Goal: Book appointment/travel/reservation

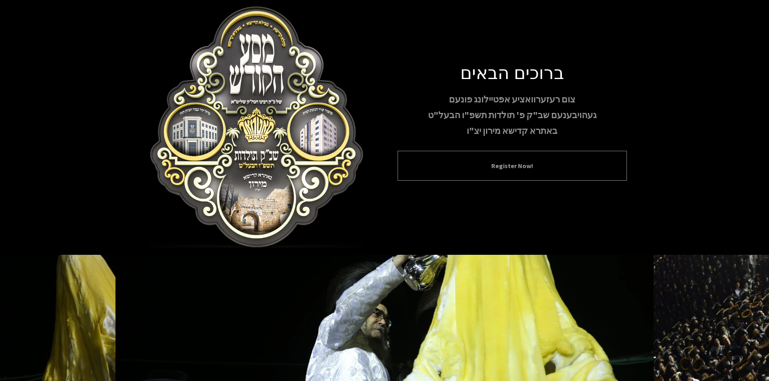
click at [509, 157] on div "Register Now!" at bounding box center [512, 166] width 229 height 30
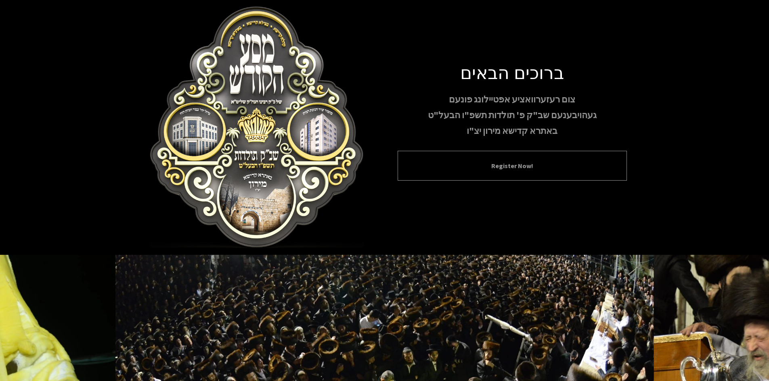
click at [509, 167] on button "Register Now!" at bounding box center [512, 166] width 209 height 10
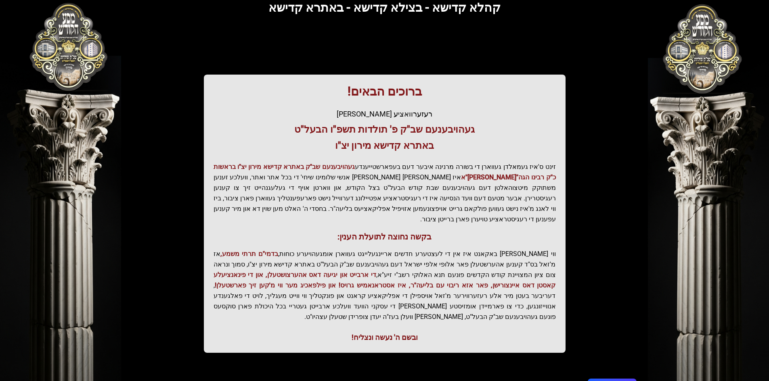
scroll to position [86, 0]
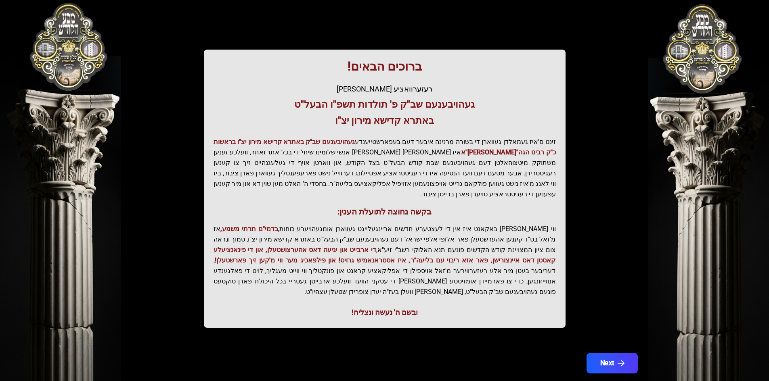
click at [620, 360] on icon "button" at bounding box center [620, 363] width 7 height 7
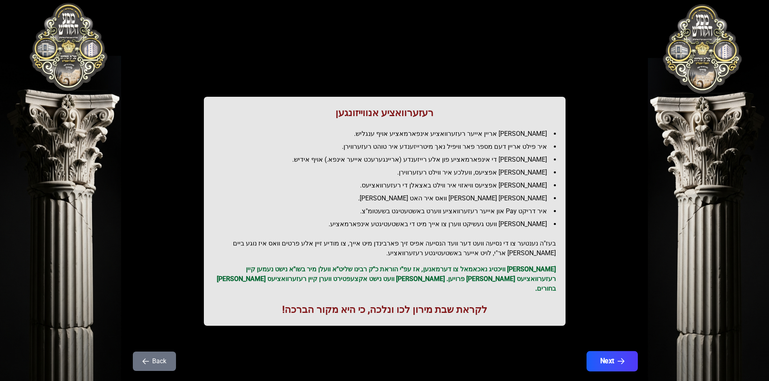
click at [614, 352] on button "Next" at bounding box center [611, 362] width 51 height 20
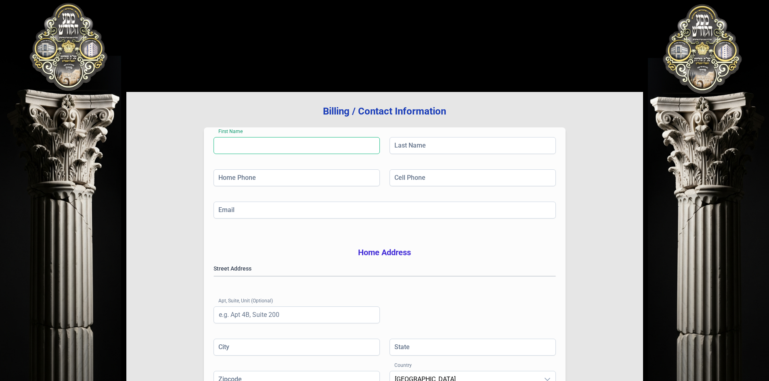
click at [267, 150] on input "First Name" at bounding box center [296, 145] width 166 height 17
type input "[PERSON_NAME]"
type input "[PHONE_NUMBER]"
click at [398, 175] on input "Cell Phone" at bounding box center [472, 178] width 166 height 17
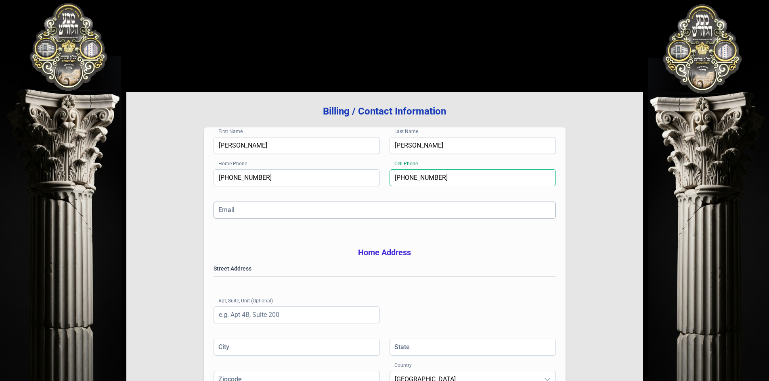
type input "[PHONE_NUMBER]"
click at [354, 216] on input "Email" at bounding box center [384, 210] width 342 height 17
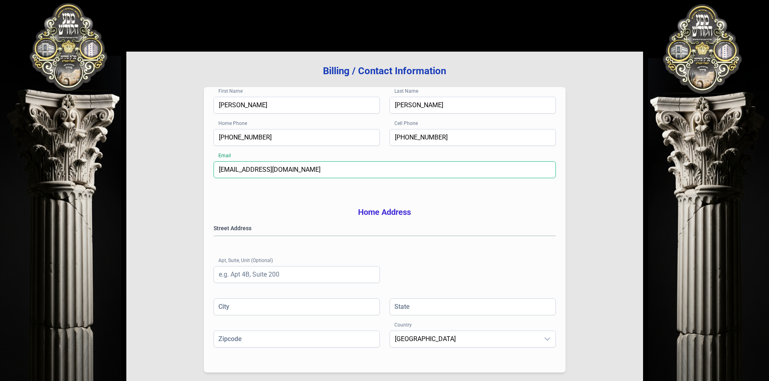
type input "[EMAIL_ADDRESS][DOMAIN_NAME]"
click at [214, 236] on gmp-place-autocomplete at bounding box center [214, 236] width 0 height 0
type input "[GEOGRAPHIC_DATA]"
type input "NY"
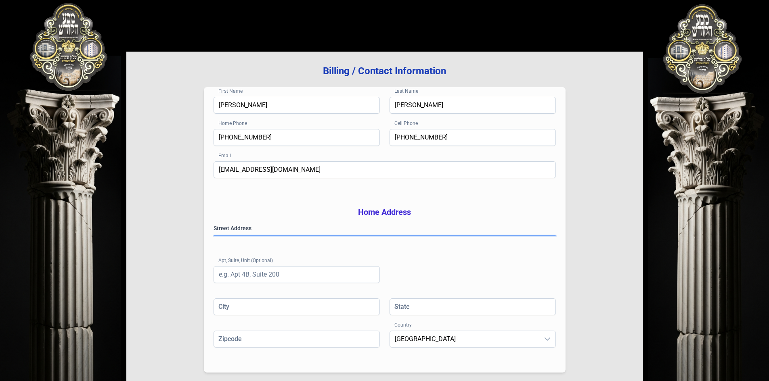
type input "112192331"
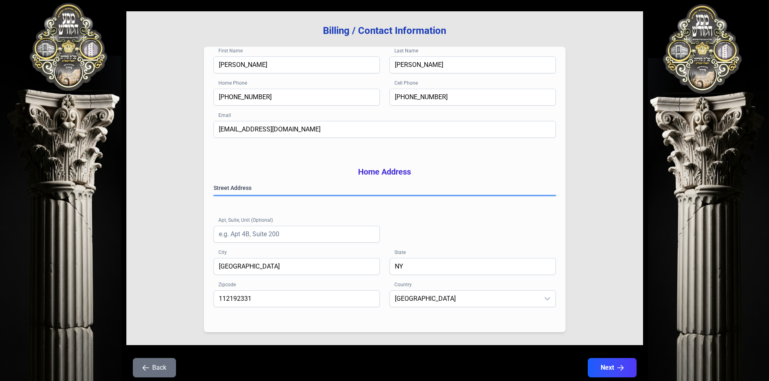
scroll to position [118, 0]
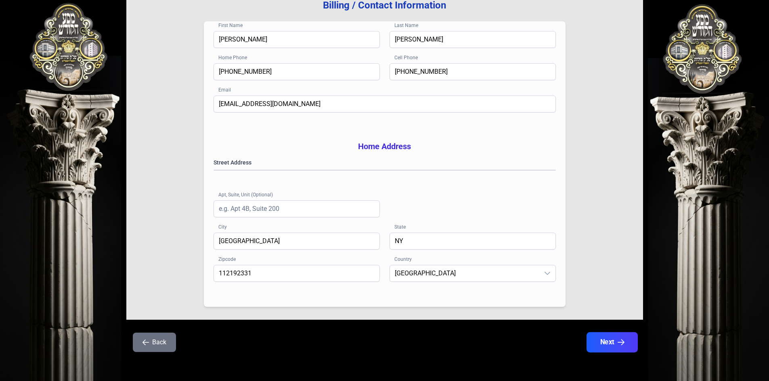
click at [597, 338] on button "Next" at bounding box center [611, 343] width 51 height 20
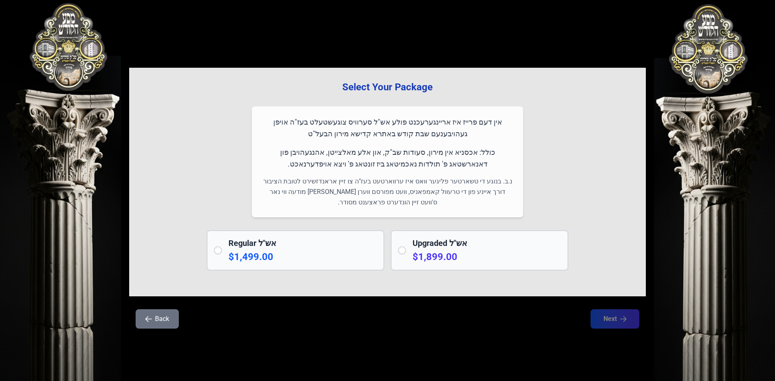
click at [433, 243] on h2 "Upgraded אש"ל" at bounding box center [486, 243] width 149 height 11
radio input "true"
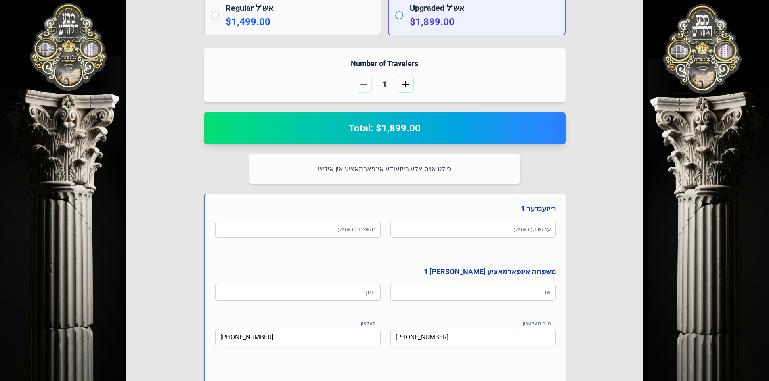
scroll to position [242, 0]
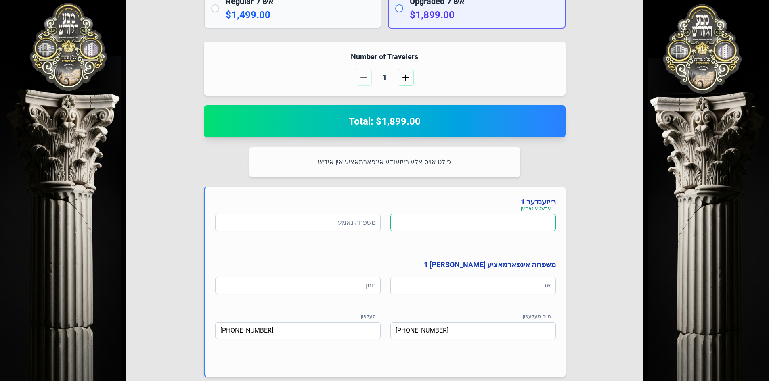
click at [530, 220] on input at bounding box center [472, 222] width 165 height 17
type input "[PERSON_NAME]'"
click at [366, 227] on input at bounding box center [297, 222] width 165 height 17
type input "פישער"
click at [528, 276] on div "ערשטע נאמען ישראל ארי' משפחה נאמען פישער משפחה אינפארמאציע [PERSON_NAME] 1 אב ח…" at bounding box center [385, 287] width 341 height 147
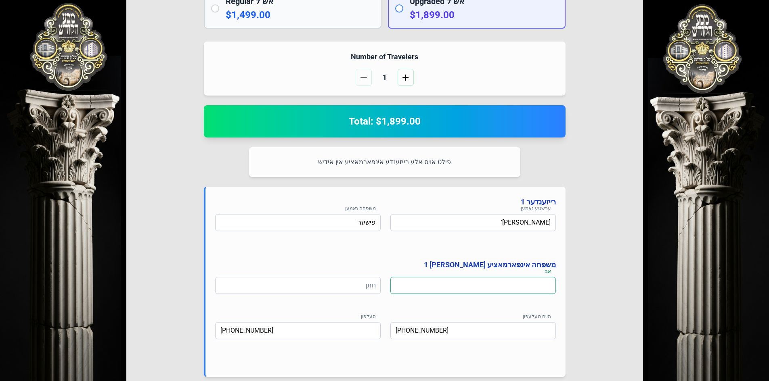
click at [527, 290] on input at bounding box center [472, 285] width 165 height 17
click at [356, 290] on input at bounding box center [297, 285] width 165 height 17
click at [419, 286] on input at bounding box center [472, 285] width 165 height 17
type input "ל"
type input "ר' ליפא פישער"
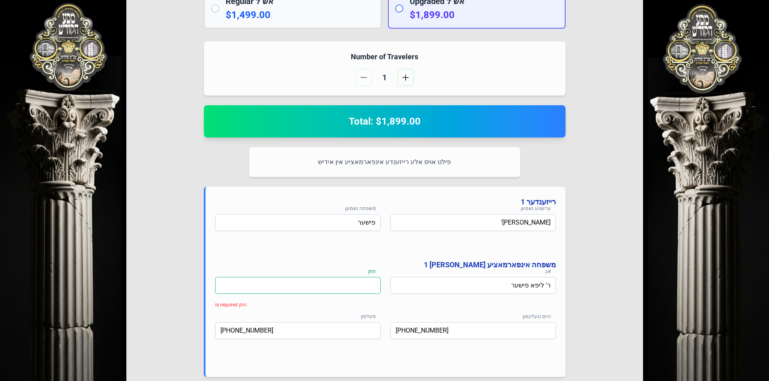
click at [314, 288] on input at bounding box center [297, 285] width 165 height 17
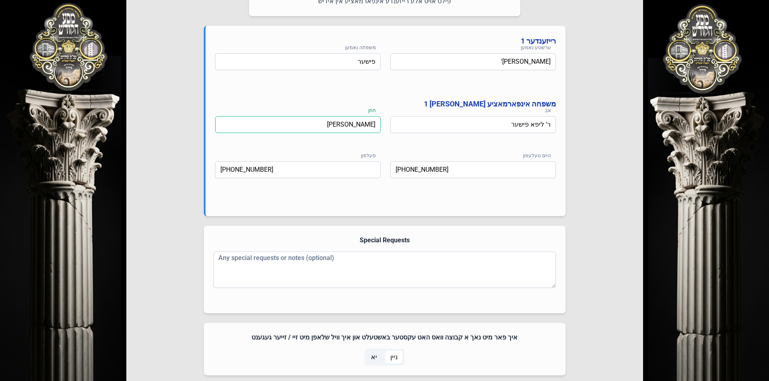
scroll to position [404, 0]
type input "[PERSON_NAME]"
click at [243, 257] on textarea "Any special requests or notes (optional)" at bounding box center [384, 269] width 342 height 36
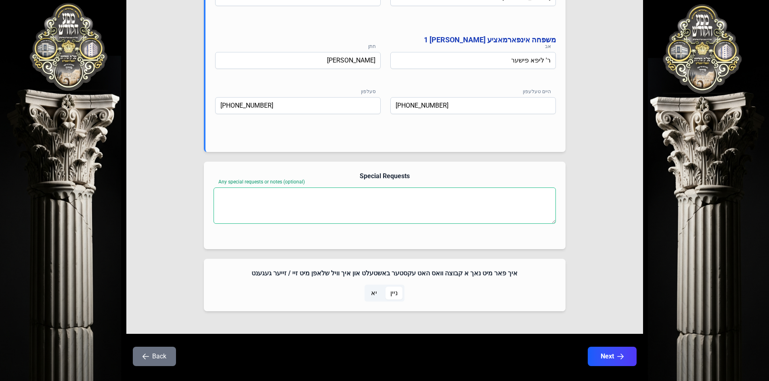
scroll to position [481, 0]
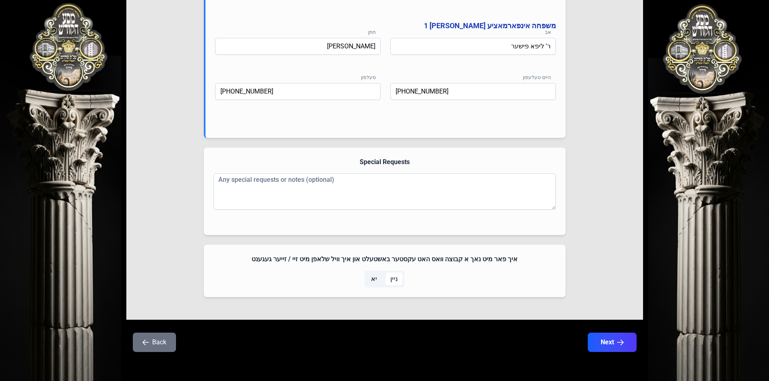
click at [376, 277] on span "יא" at bounding box center [374, 279] width 6 height 10
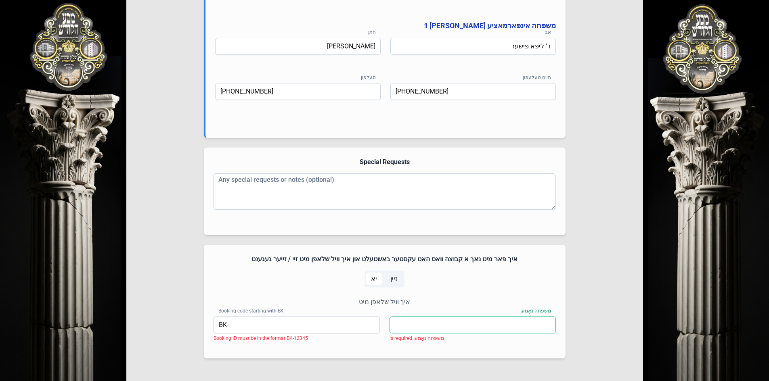
click at [518, 325] on input "משפּחה נאָמען" at bounding box center [472, 325] width 166 height 17
click at [396, 279] on span "ניין" at bounding box center [393, 279] width 7 height 10
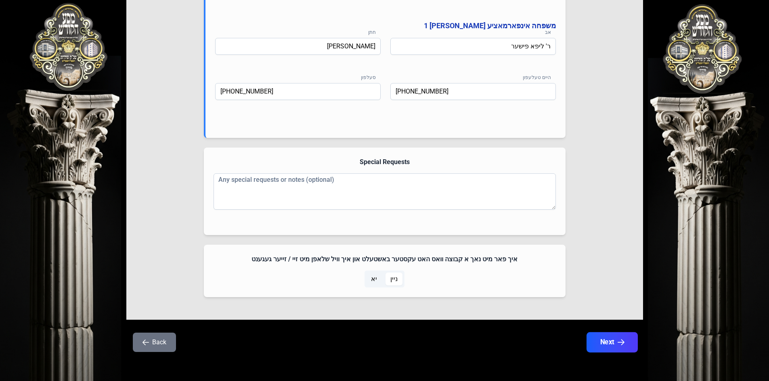
click at [635, 338] on button "Next" at bounding box center [611, 343] width 51 height 20
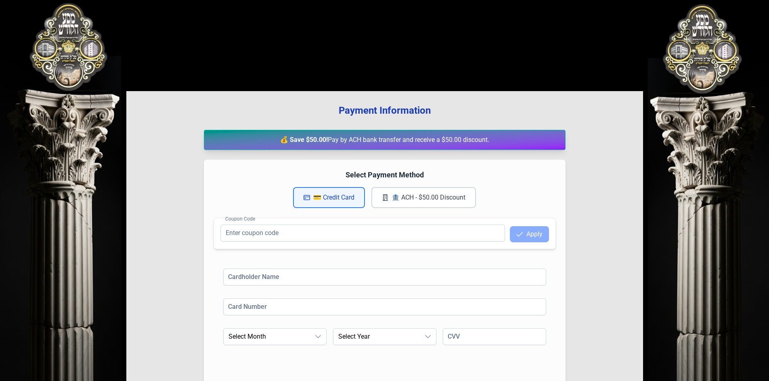
scroll to position [0, 0]
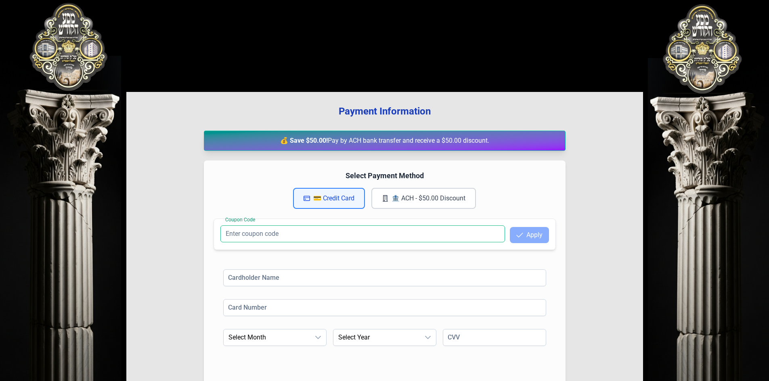
click at [252, 238] on input "Coupon Code" at bounding box center [362, 234] width 285 height 17
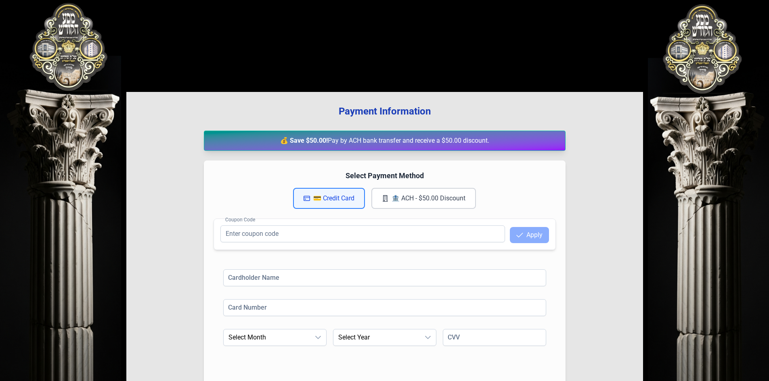
click at [412, 201] on button "🏦 ACH - $50.00 Discount" at bounding box center [423, 198] width 105 height 21
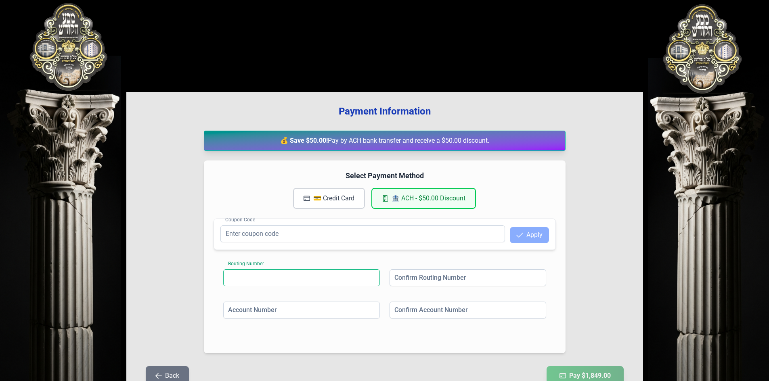
click at [256, 283] on input at bounding box center [301, 278] width 157 height 17
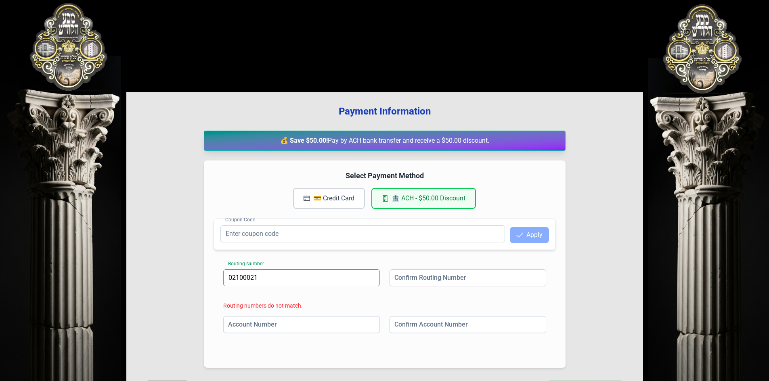
click at [249, 276] on input "02100021" at bounding box center [301, 278] width 157 height 17
click at [303, 270] on input "021000021" at bounding box center [301, 278] width 157 height 17
type input "021000021"
click at [454, 280] on input at bounding box center [467, 278] width 157 height 17
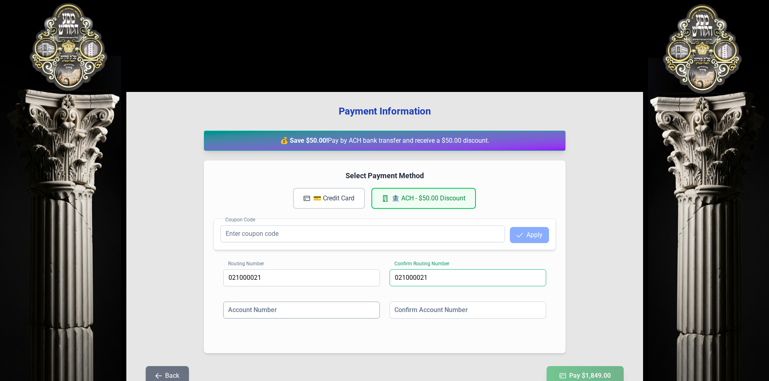
type input "021000021"
click at [302, 313] on input at bounding box center [301, 310] width 157 height 17
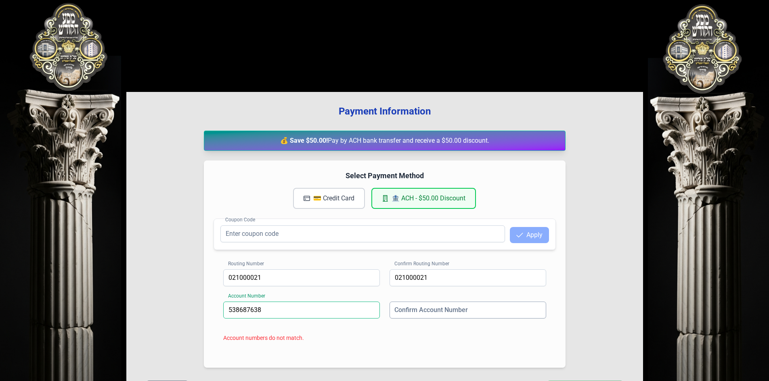
type input "538687638"
click at [411, 313] on input at bounding box center [467, 310] width 157 height 17
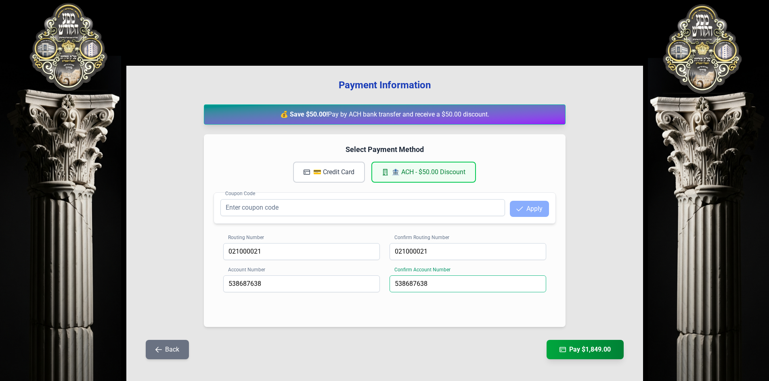
scroll to position [40, 0]
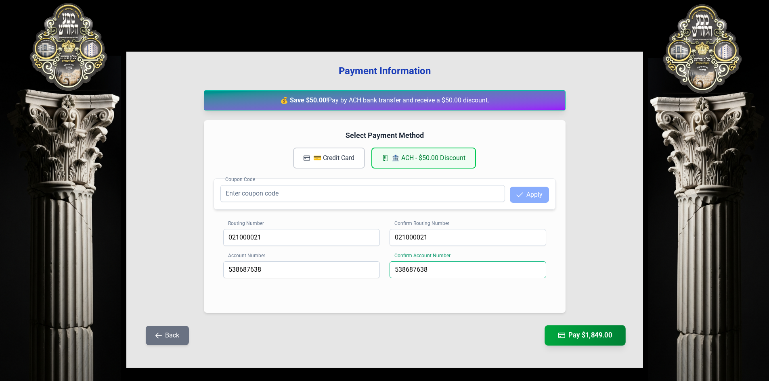
type input "538687638"
click at [574, 333] on button "Pay $1,849.00" at bounding box center [584, 336] width 81 height 20
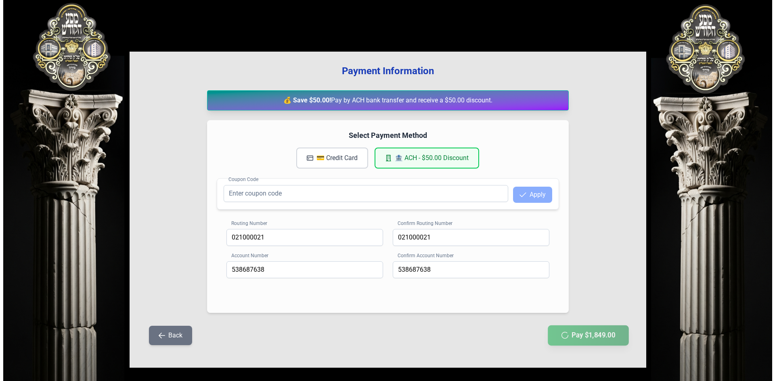
scroll to position [0, 0]
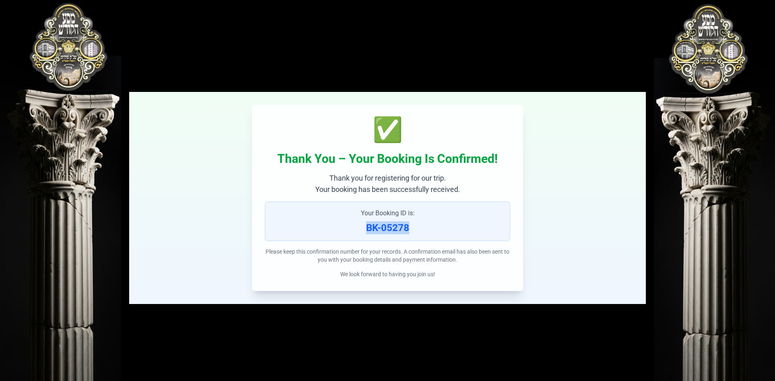
drag, startPoint x: 412, startPoint y: 227, endPoint x: 362, endPoint y: 228, distance: 50.9
click at [362, 228] on p "BK-05278" at bounding box center [388, 228] width 232 height 13
